Goal: Information Seeking & Learning: Learn about a topic

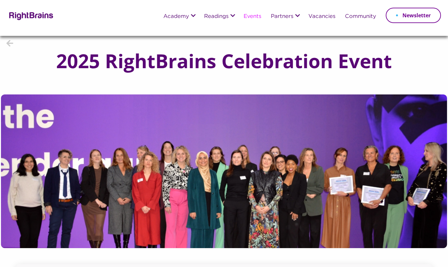
click at [41, 16] on img at bounding box center [30, 15] width 46 height 9
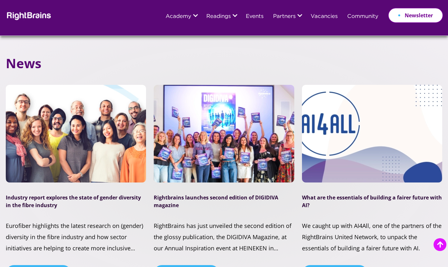
scroll to position [1746, 0]
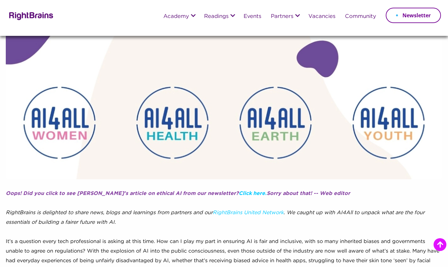
scroll to position [146, 0]
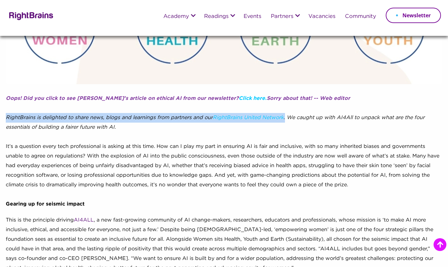
drag, startPoint x: 288, startPoint y: 117, endPoint x: 72, endPoint y: 111, distance: 215.2
copy div "RightBrains is delighted to share news, blogs and learnings from partners and o…"
